Goal: Task Accomplishment & Management: Complete application form

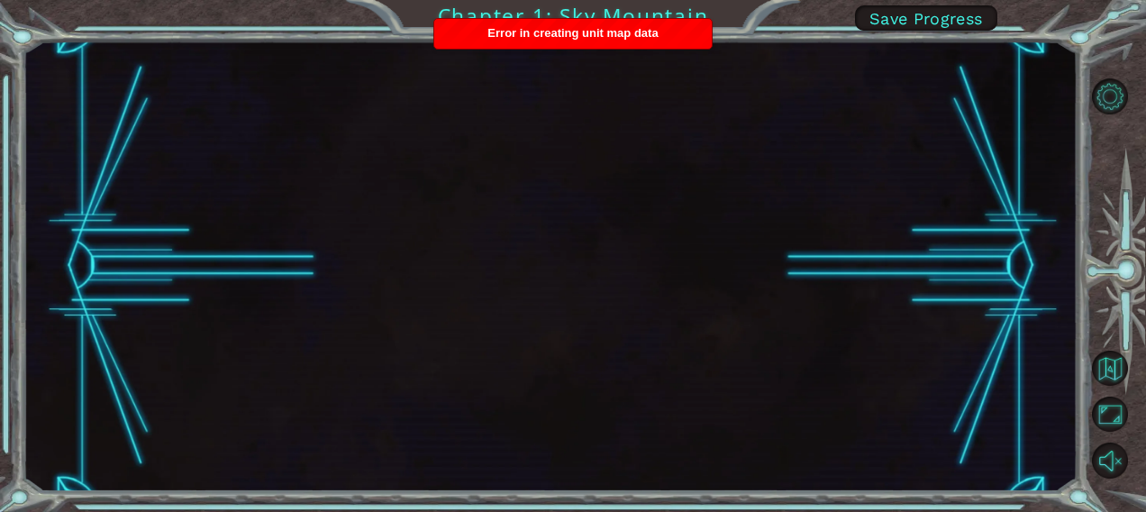
click at [958, 14] on span "Save Progress" at bounding box center [926, 18] width 114 height 19
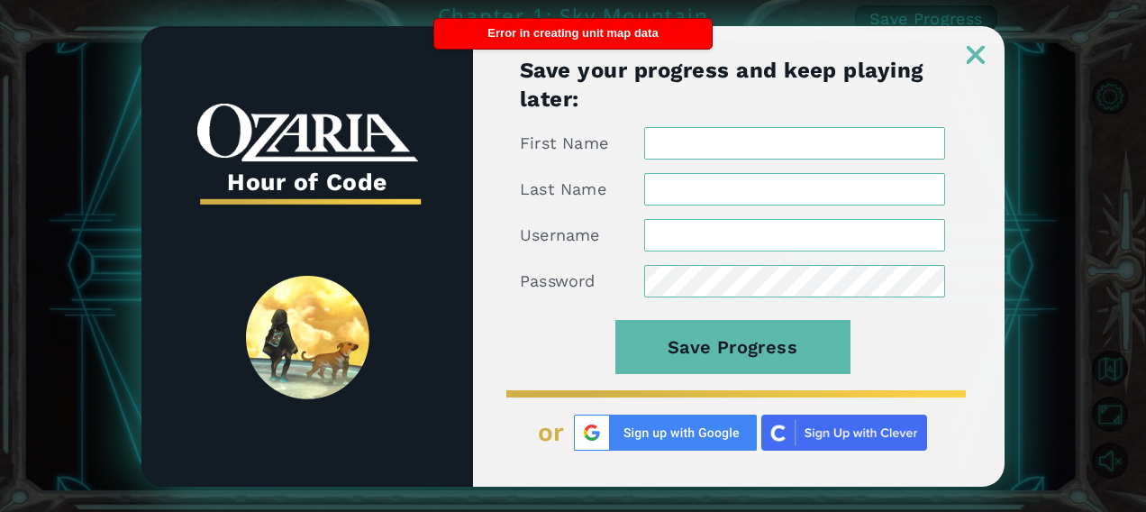
type input "[PERSON_NAME]"
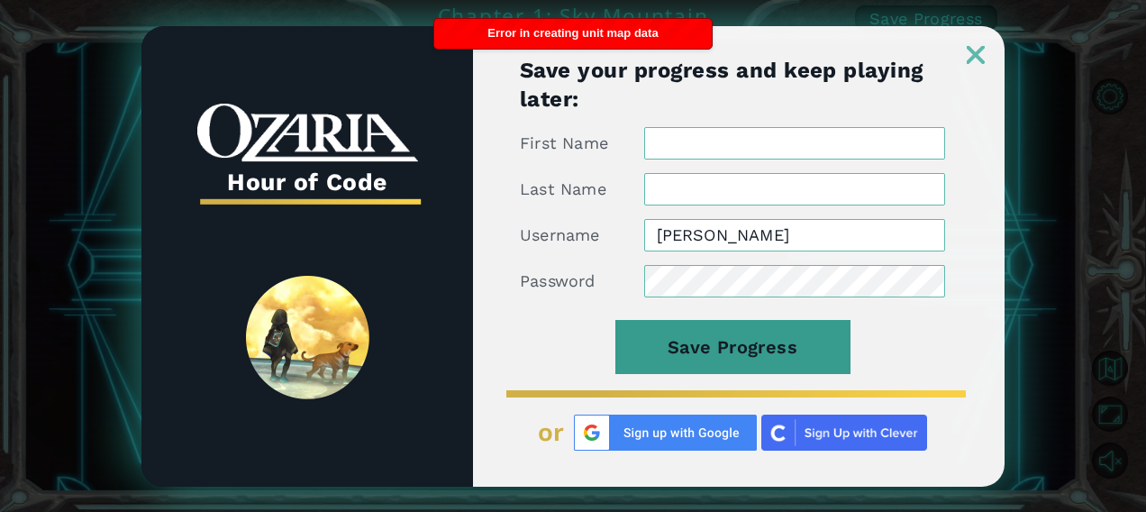
click at [783, 356] on button "Save Progress" at bounding box center [732, 347] width 235 height 54
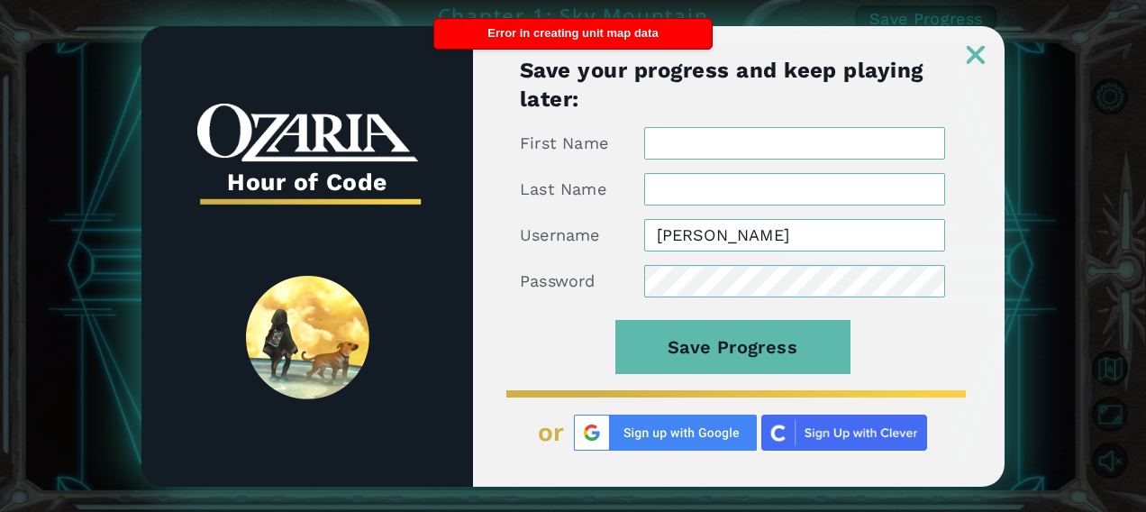
click at [813, 133] on input "First Name" at bounding box center [794, 143] width 301 height 32
type input "[PERSON_NAME]"
type input "[PERSON_NAME] [PERSON_NAME]"
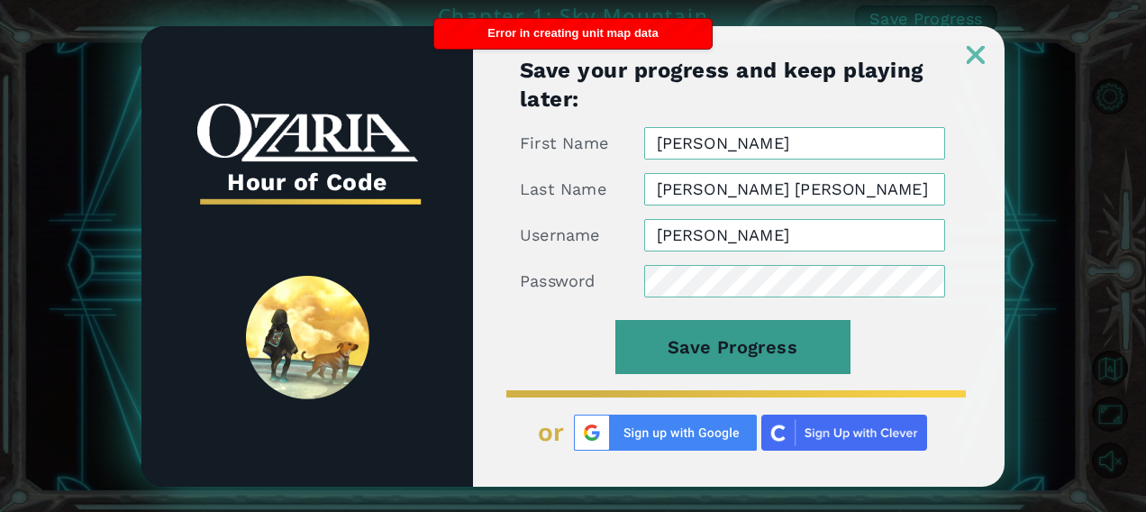
click at [792, 339] on button "Save Progress" at bounding box center [732, 347] width 235 height 54
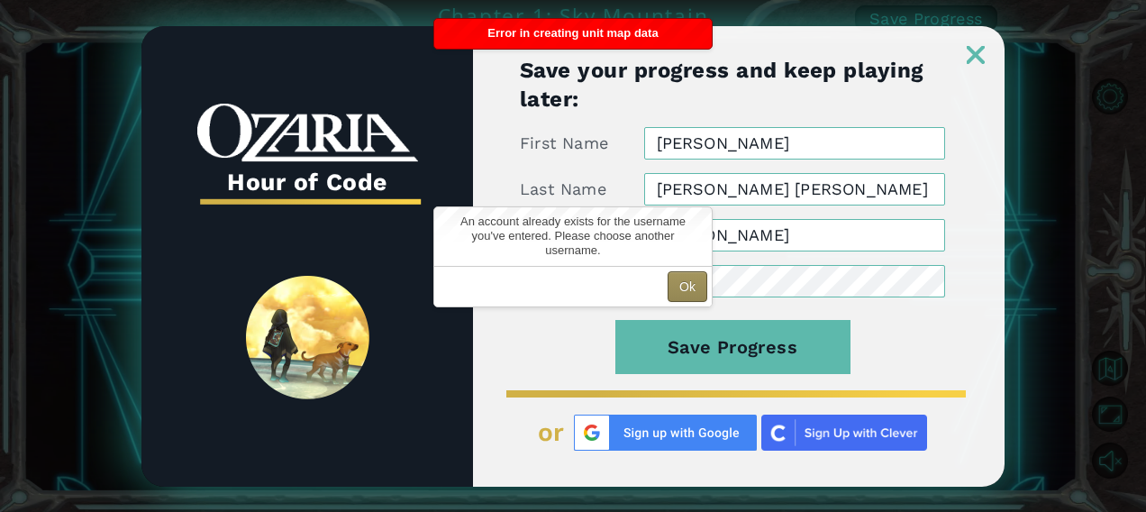
drag, startPoint x: 666, startPoint y: 263, endPoint x: 694, endPoint y: 281, distance: 33.2
click at [694, 281] on div "An account already exists for the username you've entered. Please choose anothe…" at bounding box center [572, 256] width 277 height 99
click at [694, 281] on button "Ok" at bounding box center [688, 286] width 40 height 31
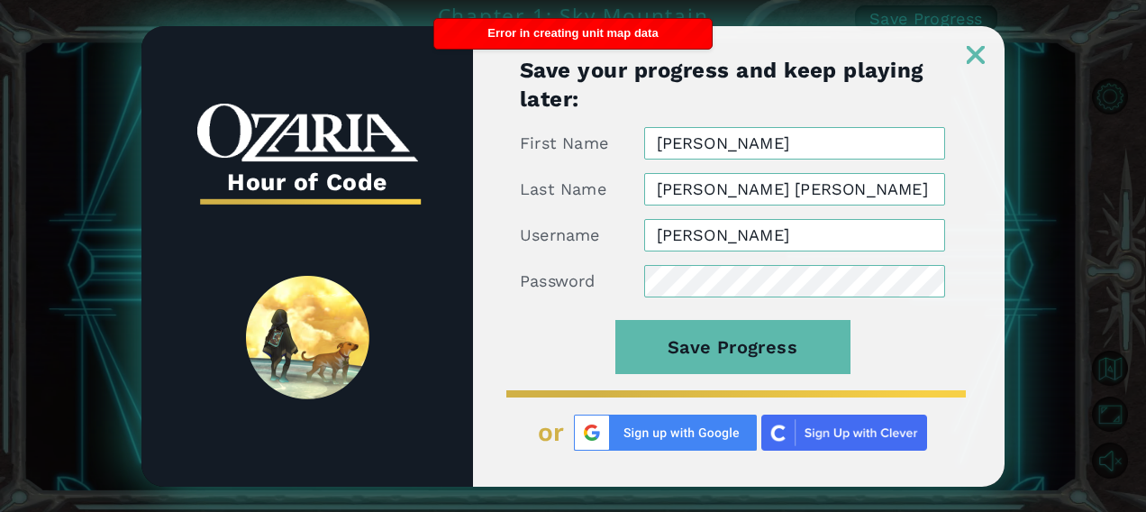
click at [972, 46] on img at bounding box center [976, 55] width 18 height 18
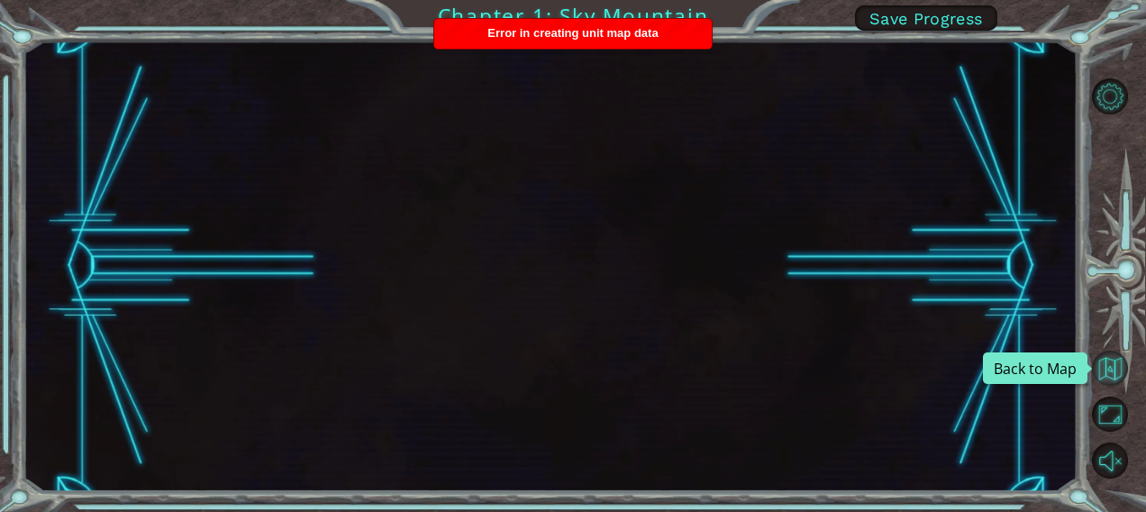
click at [1117, 375] on button "Back to Map" at bounding box center [1110, 368] width 36 height 36
click at [587, 31] on span "Error in creating unit map data" at bounding box center [572, 33] width 170 height 14
